Goal: Book appointment/travel/reservation

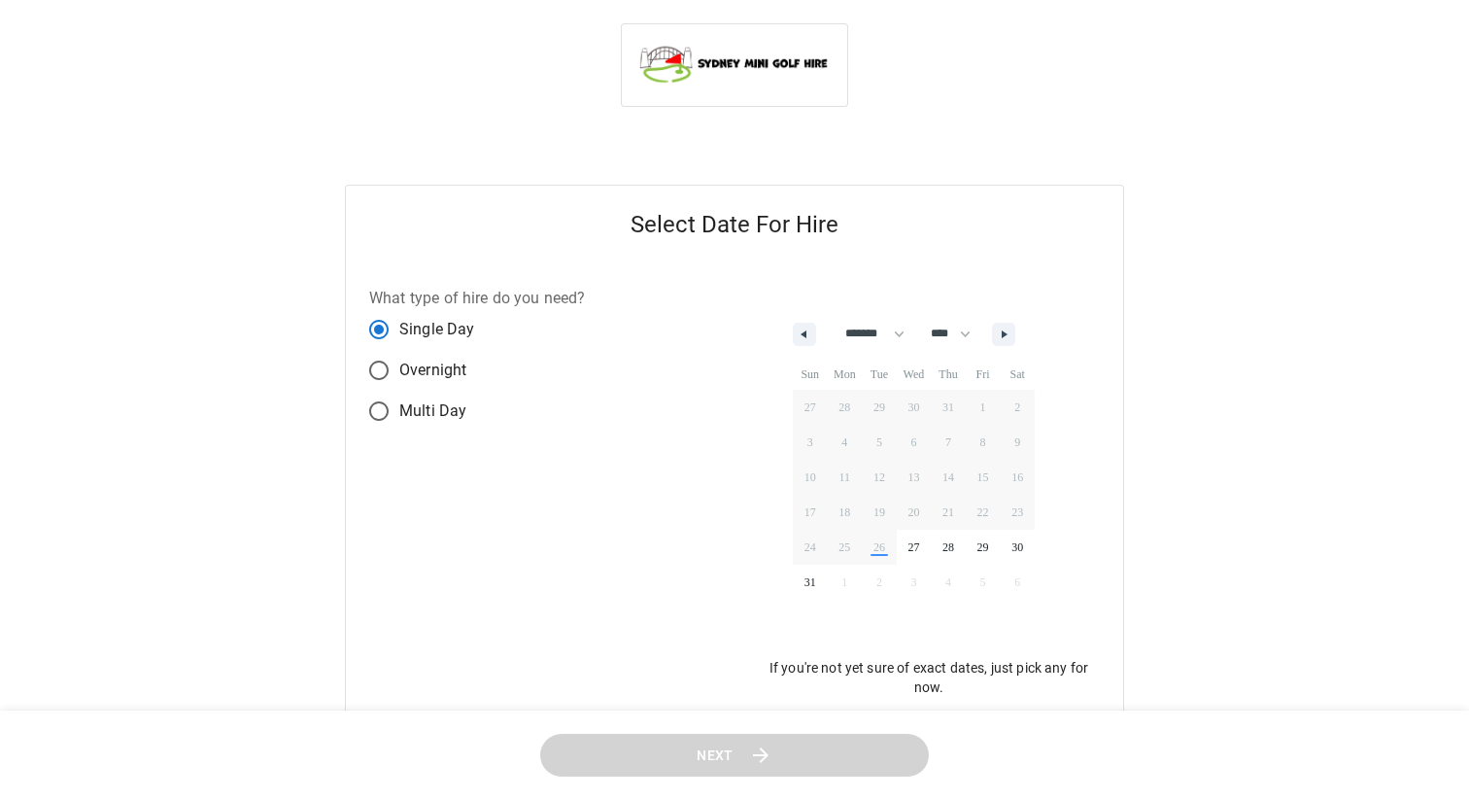
select select "*"
select select "****"
click at [991, 539] on span "29" at bounding box center [983, 546] width 35 height 25
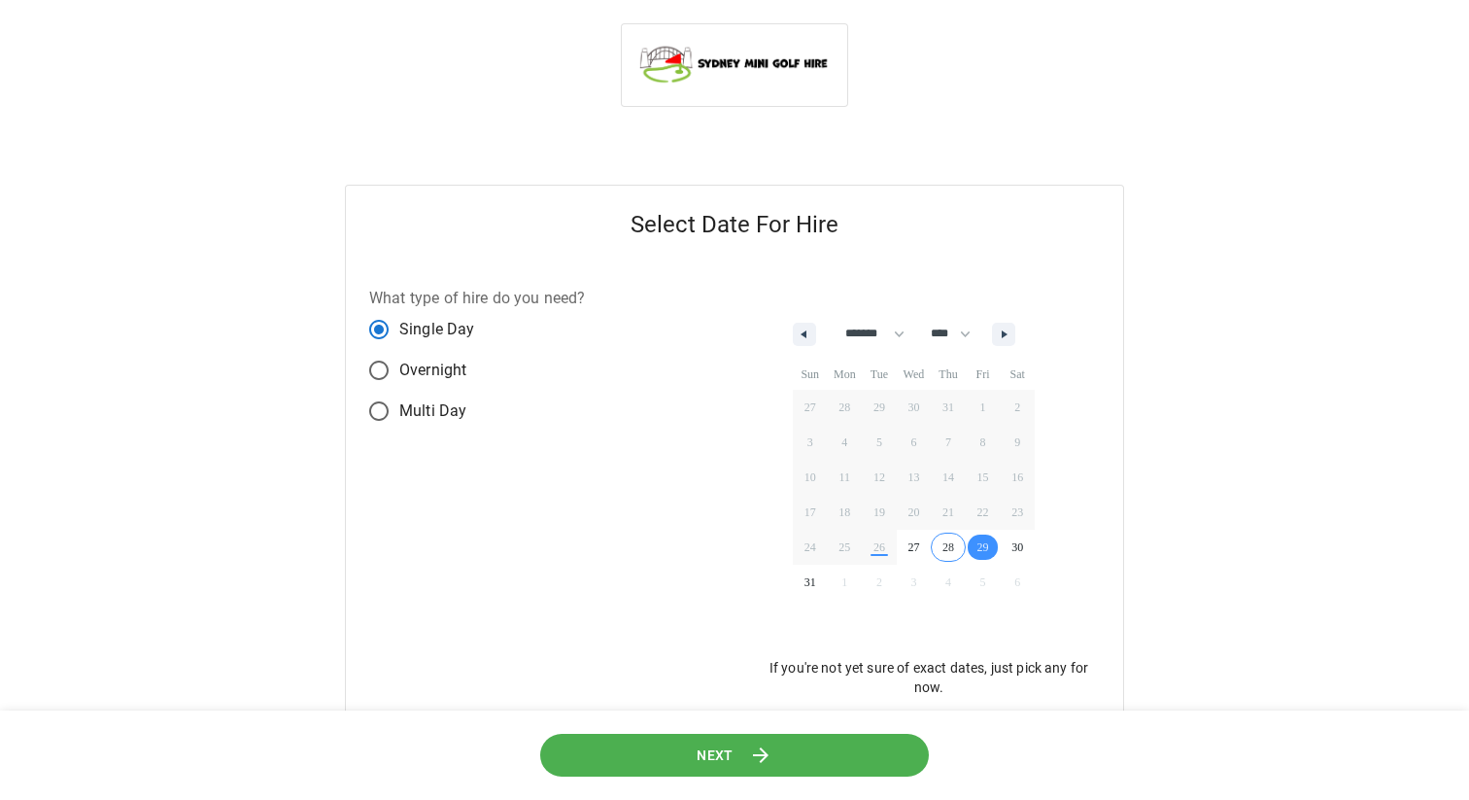
click at [711, 749] on span "Next" at bounding box center [715, 754] width 37 height 24
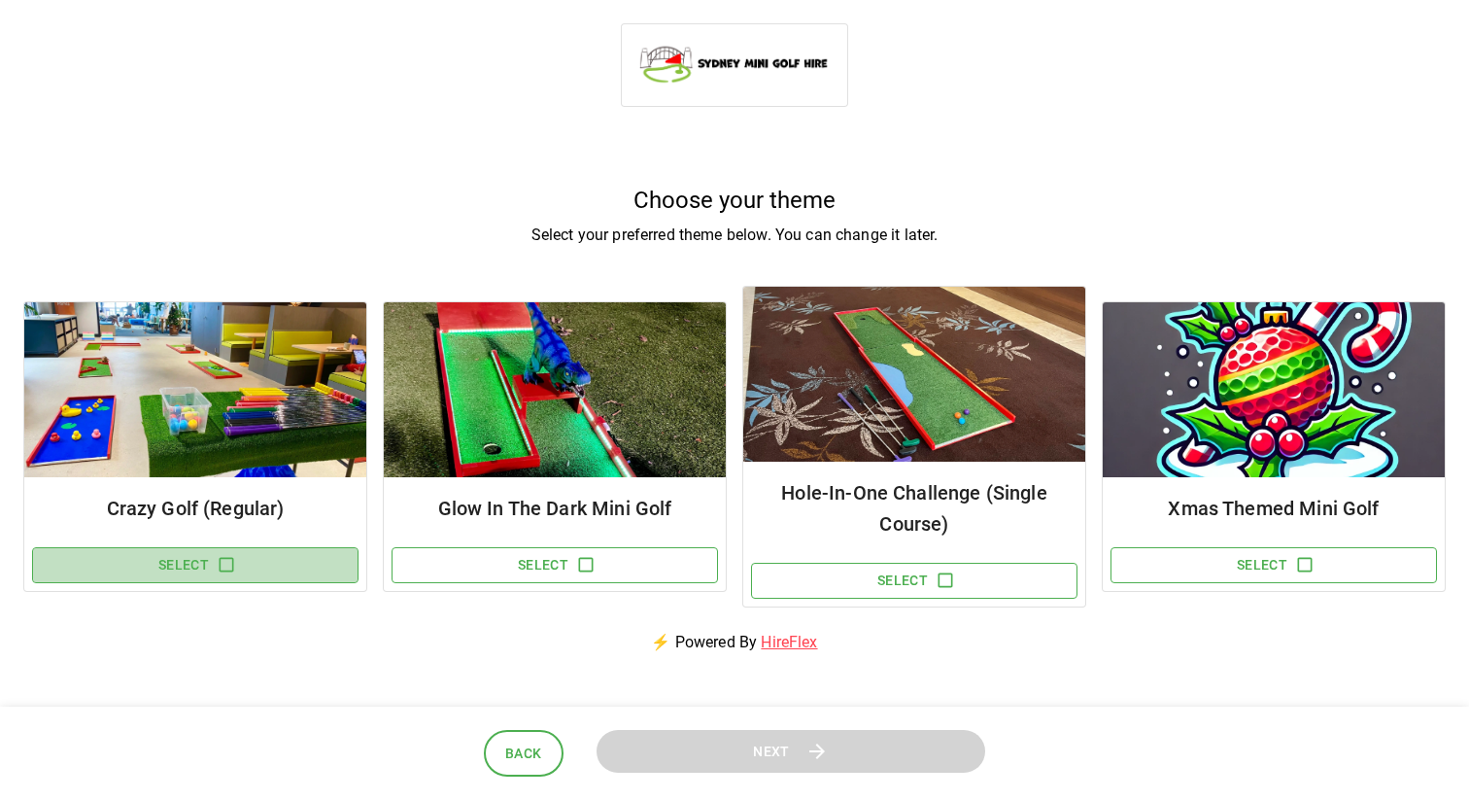
click at [220, 555] on icon "button" at bounding box center [226, 564] width 19 height 19
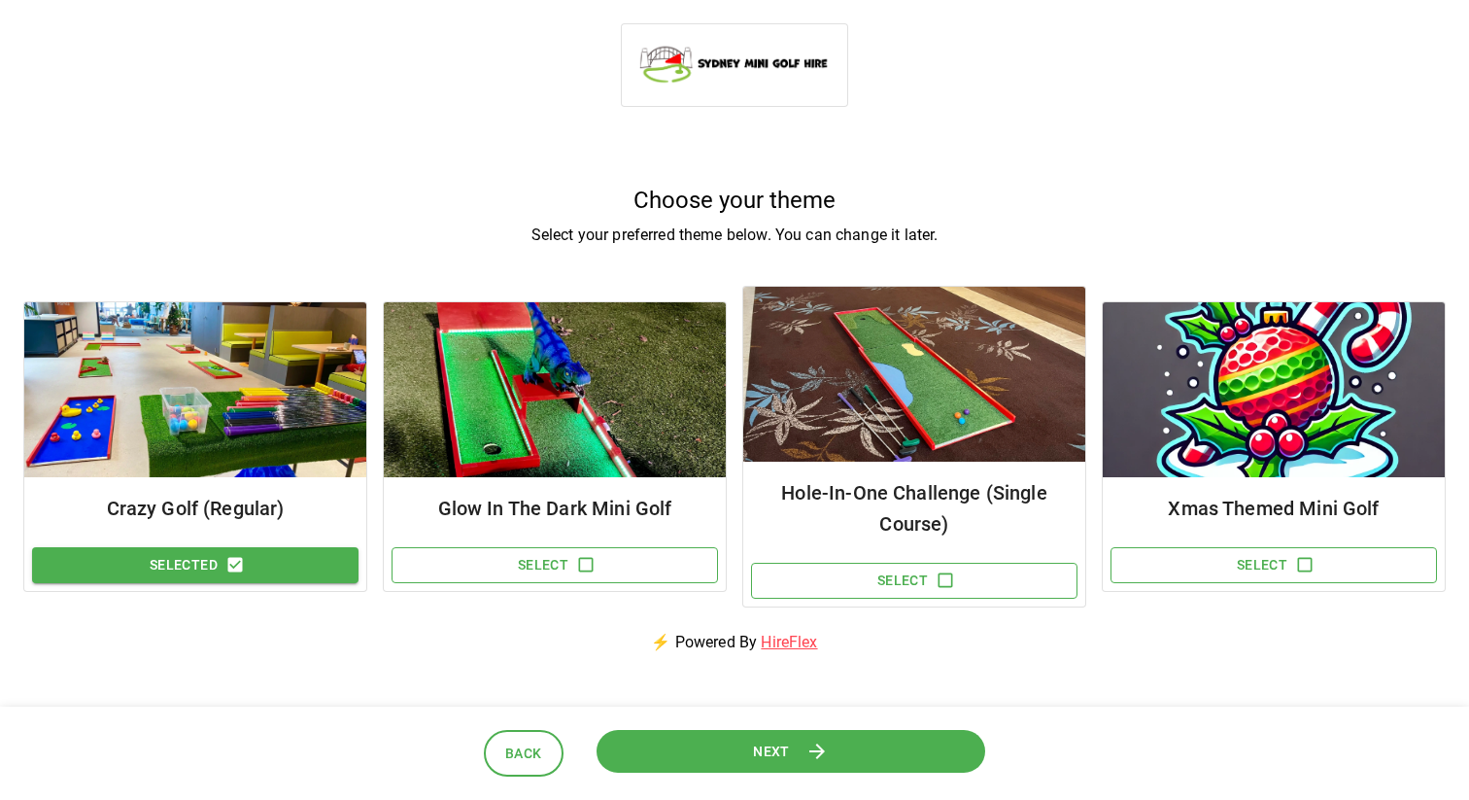
click at [786, 742] on span "Next" at bounding box center [771, 750] width 37 height 24
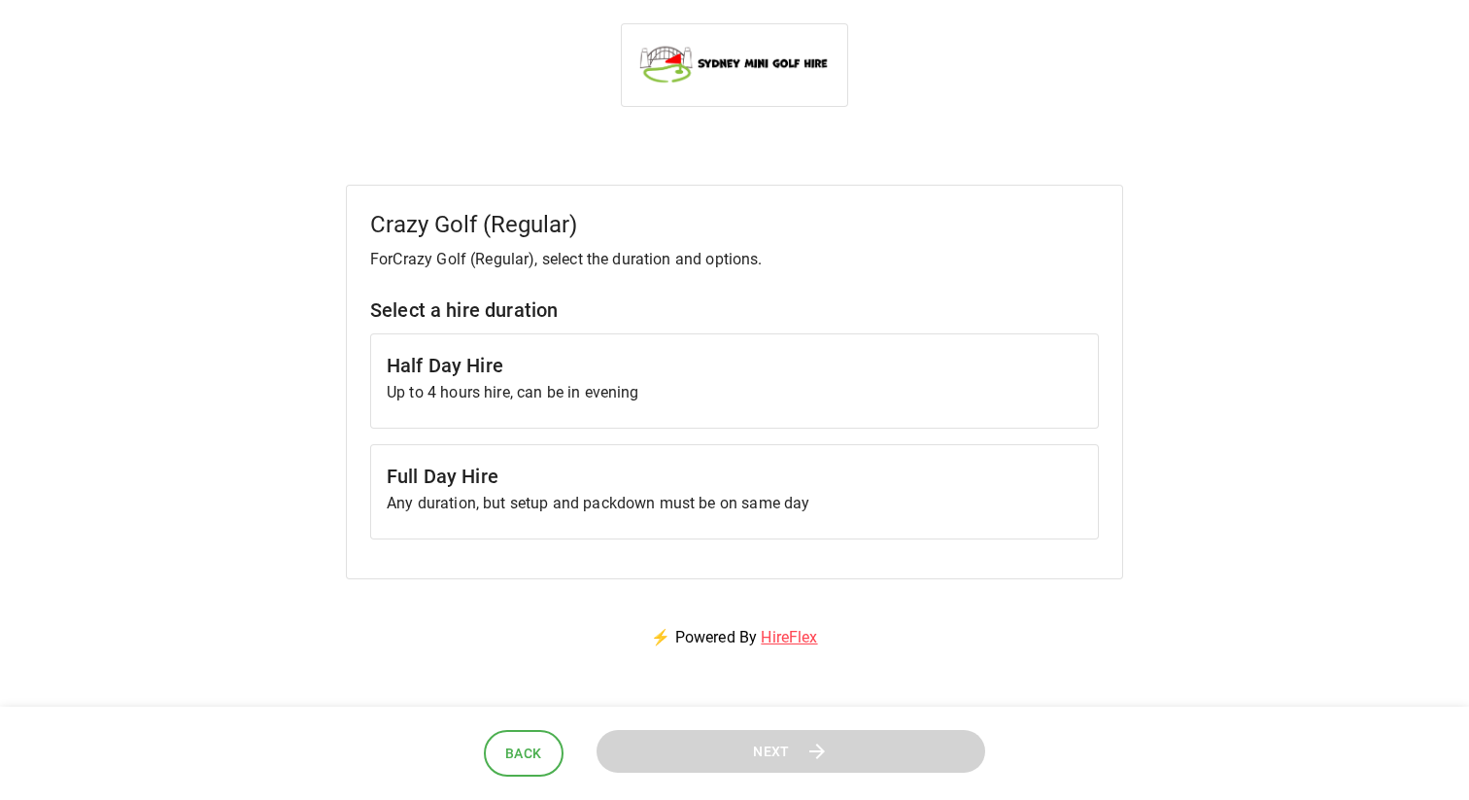
click at [498, 366] on h6 "Half Day Hire" at bounding box center [735, 365] width 696 height 31
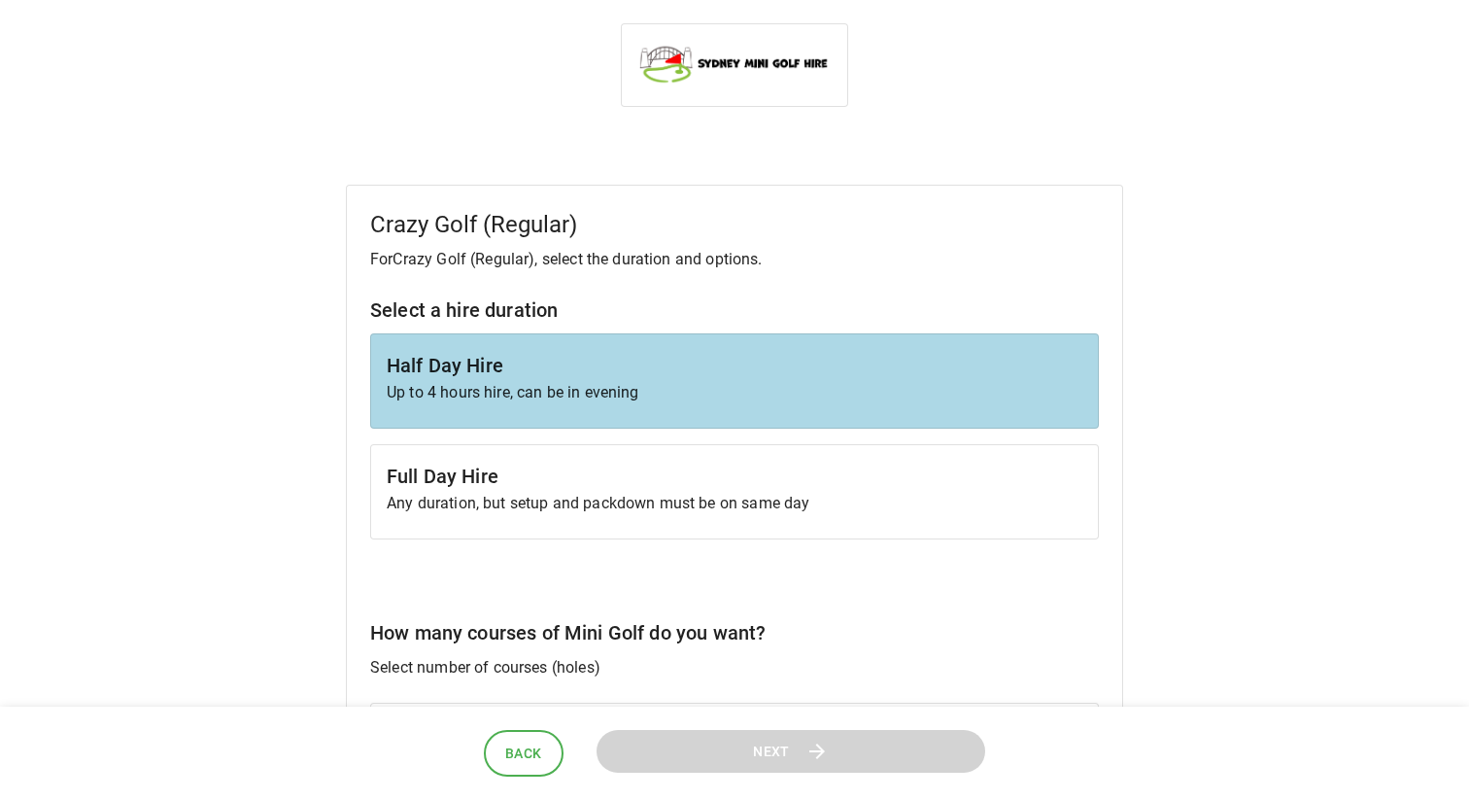
click at [511, 656] on p "Select number of courses (holes)" at bounding box center [734, 667] width 729 height 23
click at [684, 370] on h6 "Half Day Hire" at bounding box center [735, 365] width 696 height 31
click at [551, 633] on h6 "How many courses of Mini Golf do you want?" at bounding box center [734, 632] width 729 height 31
click at [567, 659] on p "Select number of courses (holes)" at bounding box center [734, 667] width 729 height 23
